Goal: Information Seeking & Learning: Find specific fact

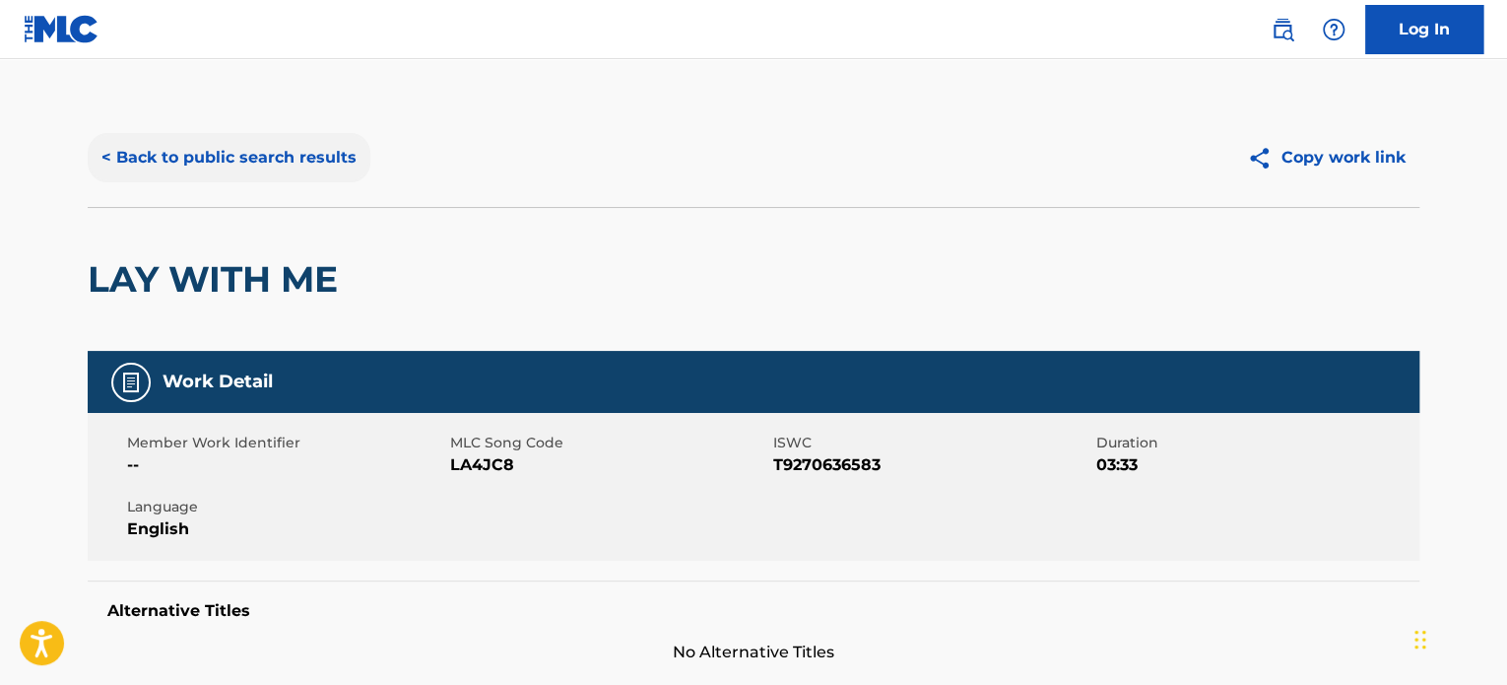
click at [239, 161] on button "< Back to public search results" at bounding box center [229, 157] width 283 height 49
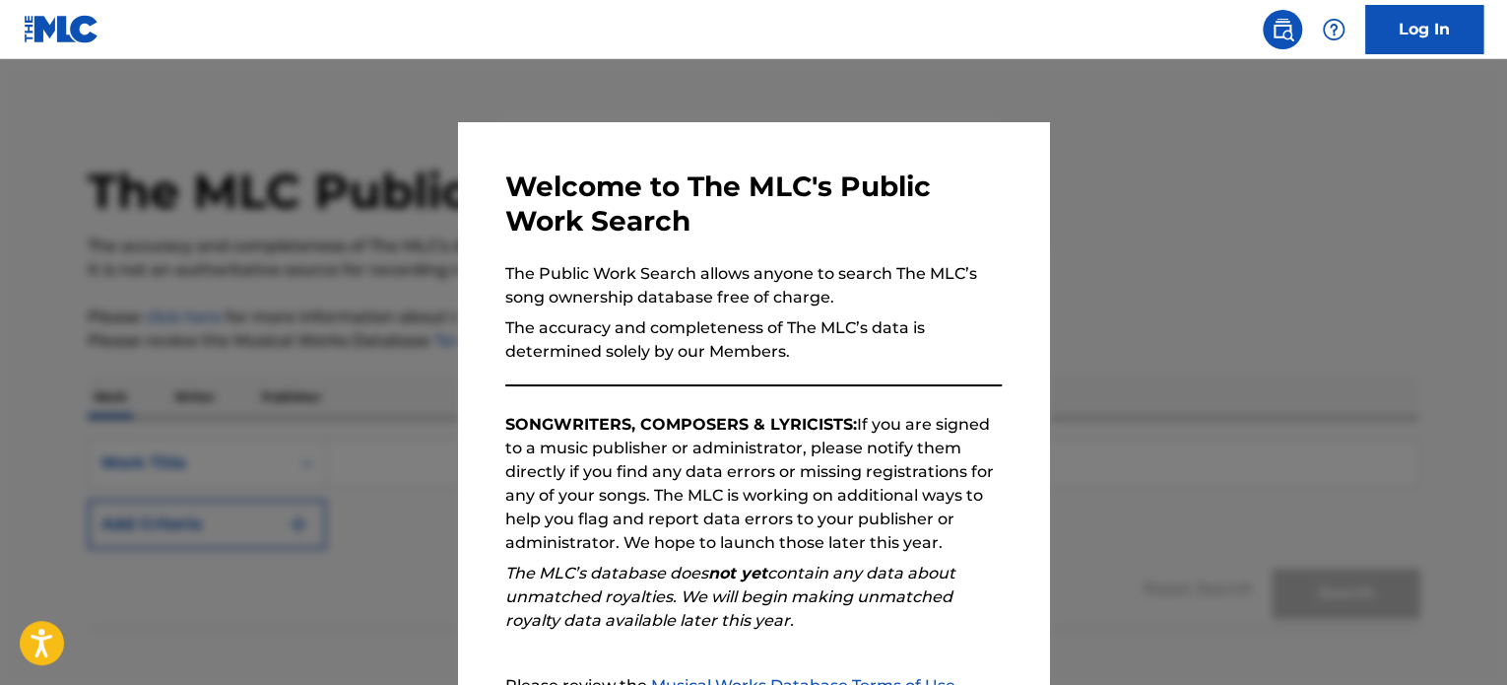
click at [233, 206] on div at bounding box center [753, 401] width 1507 height 685
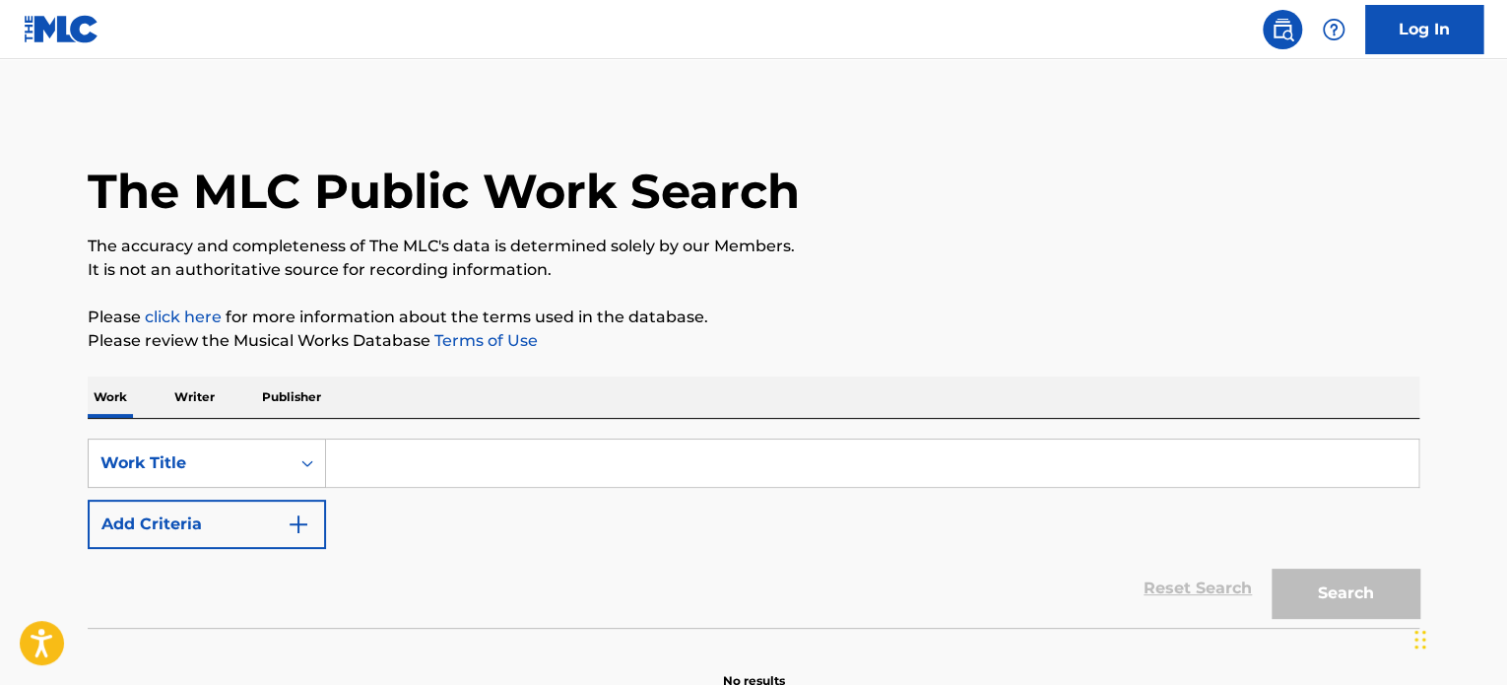
click at [378, 456] on input "Search Form" at bounding box center [872, 462] width 1093 height 47
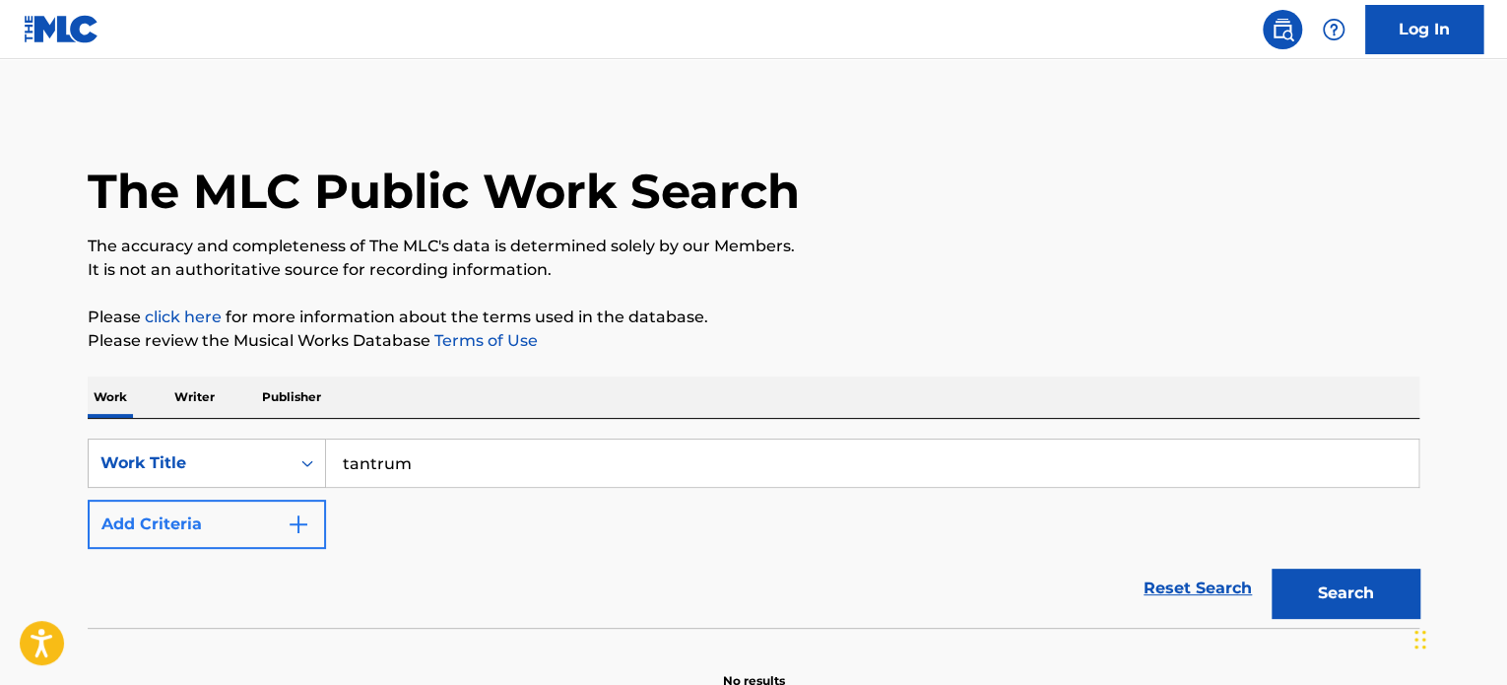
type input "tantrum"
click at [296, 531] on img "Search Form" at bounding box center [299, 524] width 24 height 24
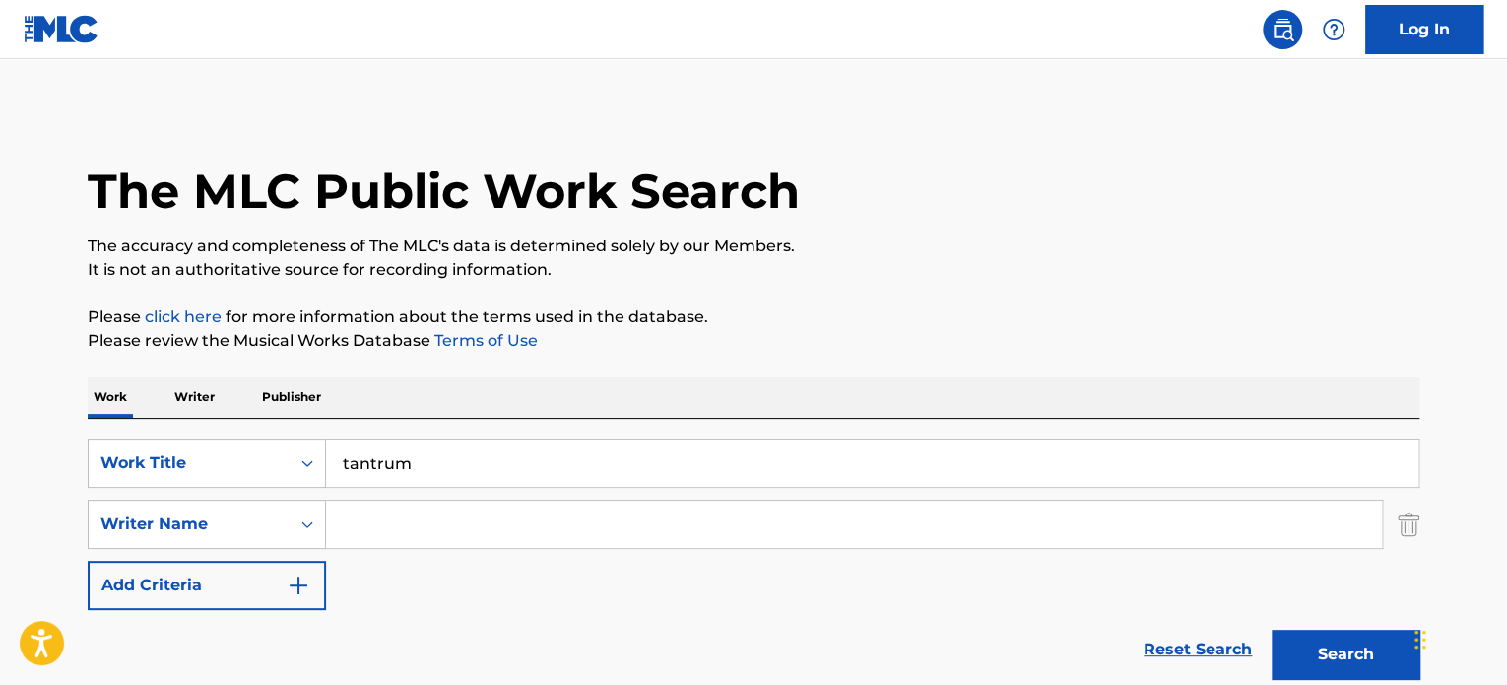
click at [359, 519] on input "Search Form" at bounding box center [854, 523] width 1056 height 47
type input "[PERSON_NAME]"
click at [1272, 630] on button "Search" at bounding box center [1346, 654] width 148 height 49
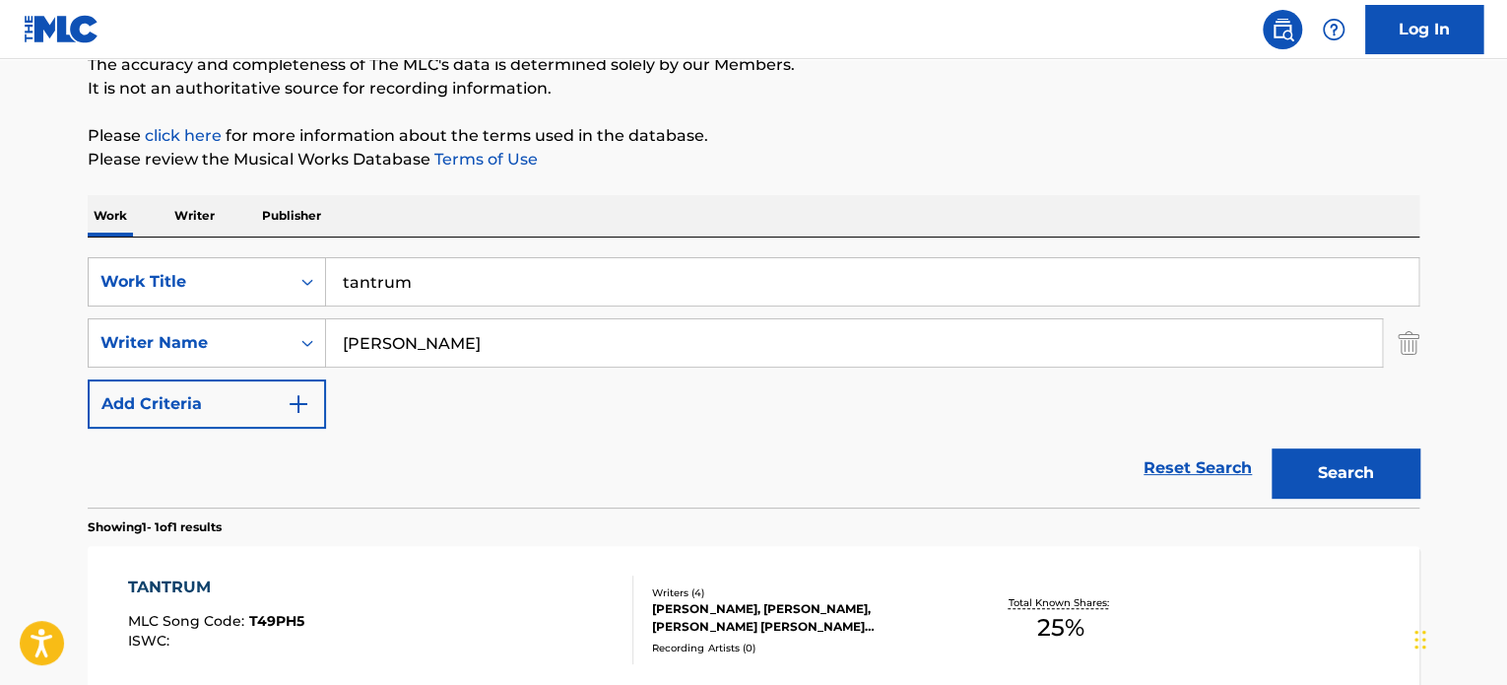
scroll to position [216, 0]
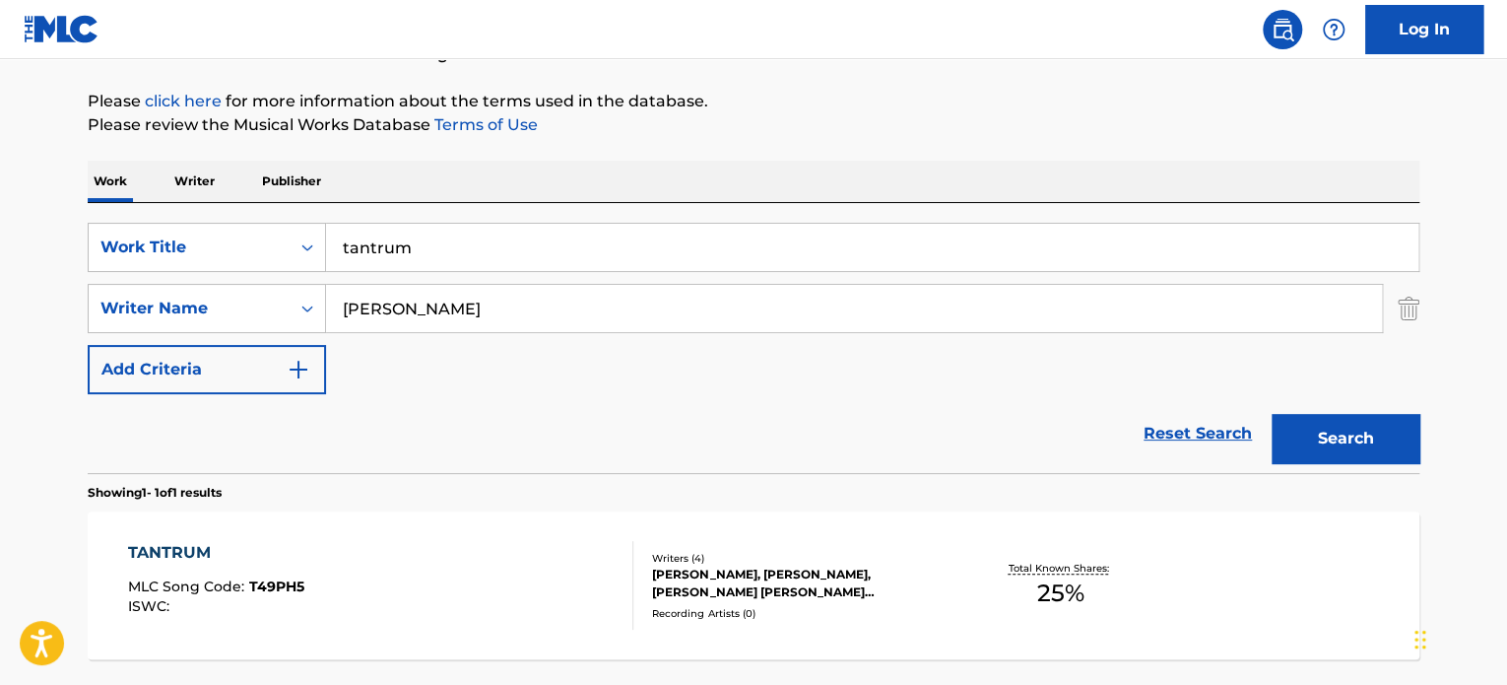
click at [174, 547] on div "TANTRUM" at bounding box center [216, 553] width 176 height 24
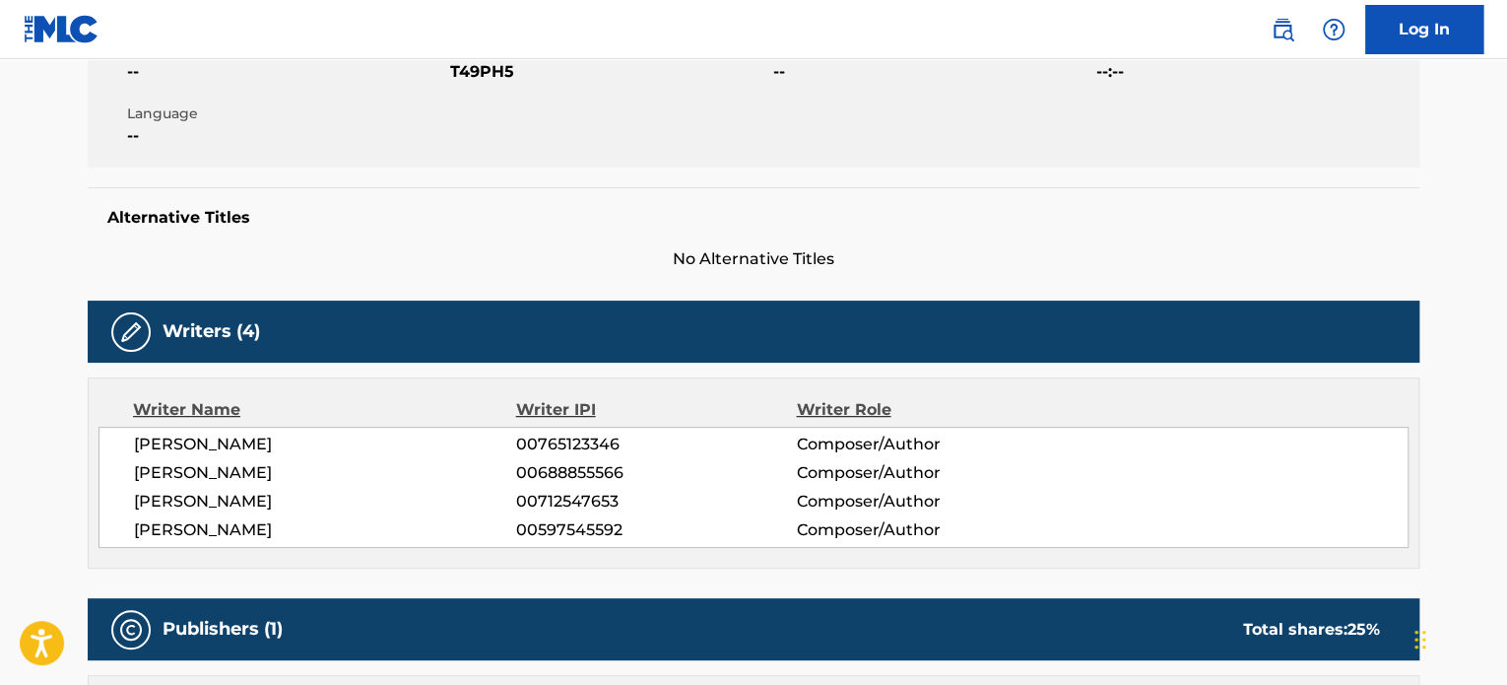
scroll to position [370, 0]
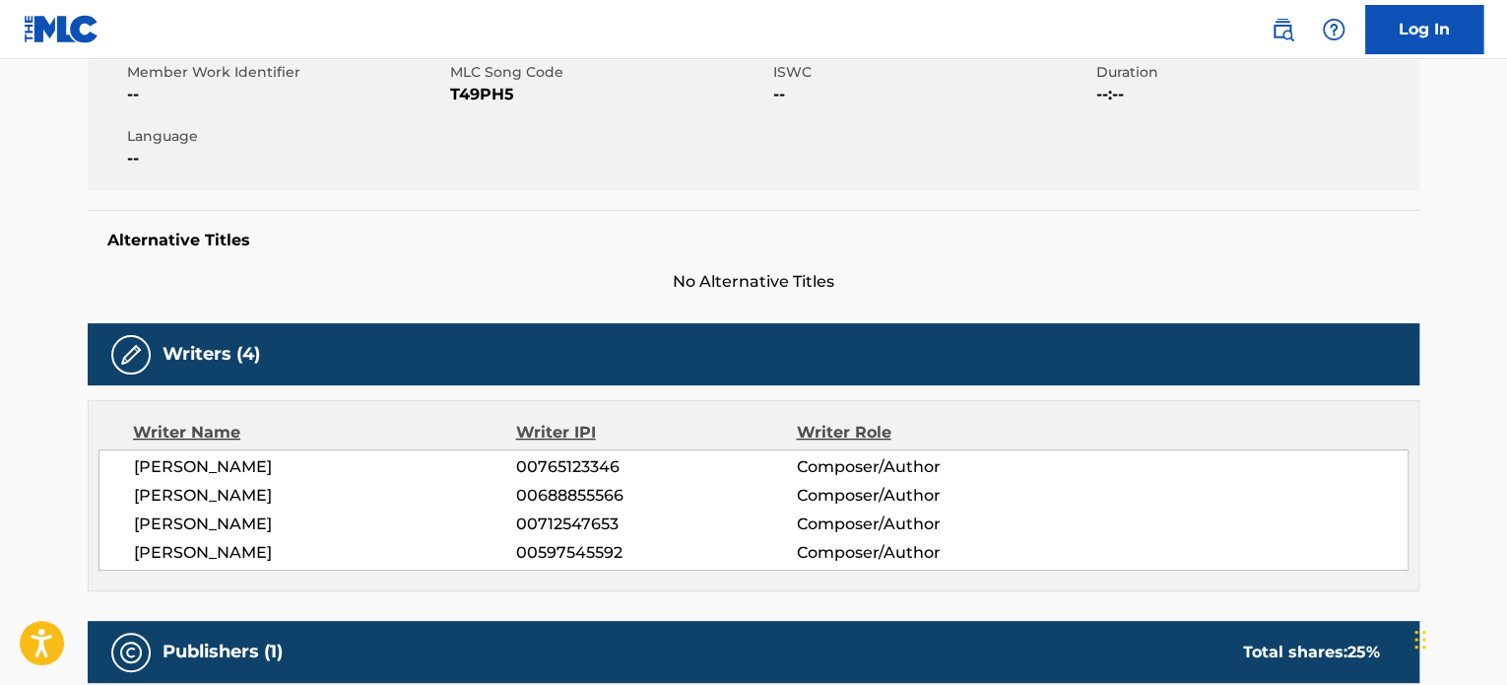
drag, startPoint x: 314, startPoint y: 514, endPoint x: 136, endPoint y: 523, distance: 178.5
click at [136, 523] on span "[PERSON_NAME]" at bounding box center [325, 524] width 382 height 24
copy span "[PERSON_NAME]"
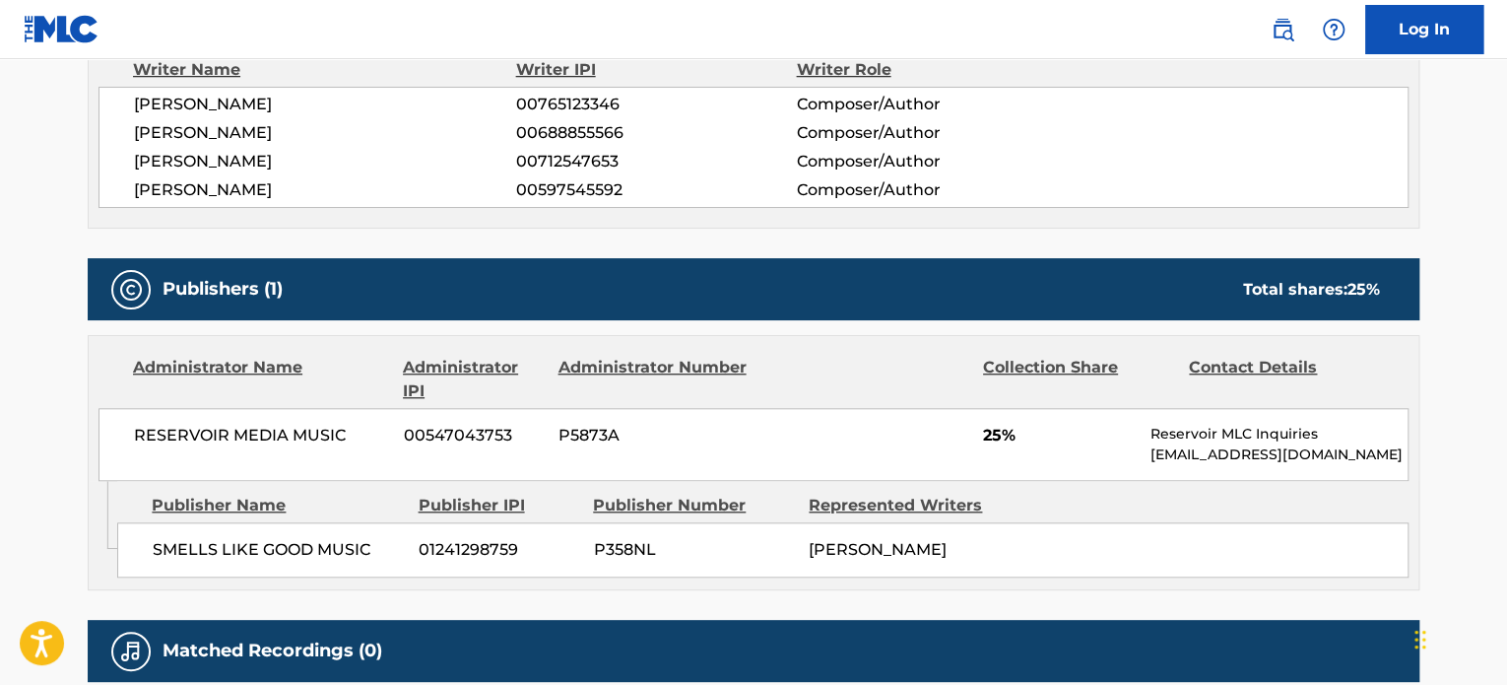
scroll to position [737, 0]
